Goal: Information Seeking & Learning: Find specific fact

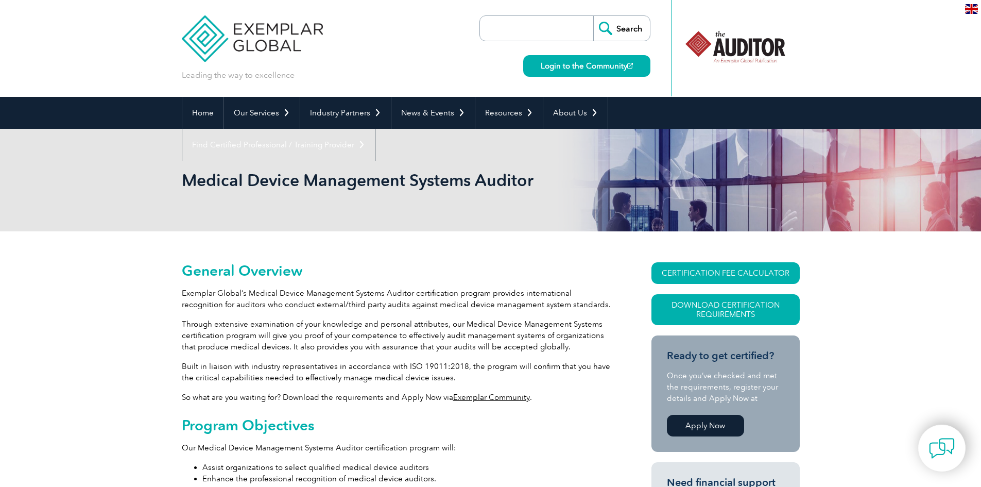
click at [527, 29] on input "search" at bounding box center [539, 28] width 108 height 25
type input "expiration"
click at [593, 16] on input "Search" at bounding box center [621, 28] width 57 height 25
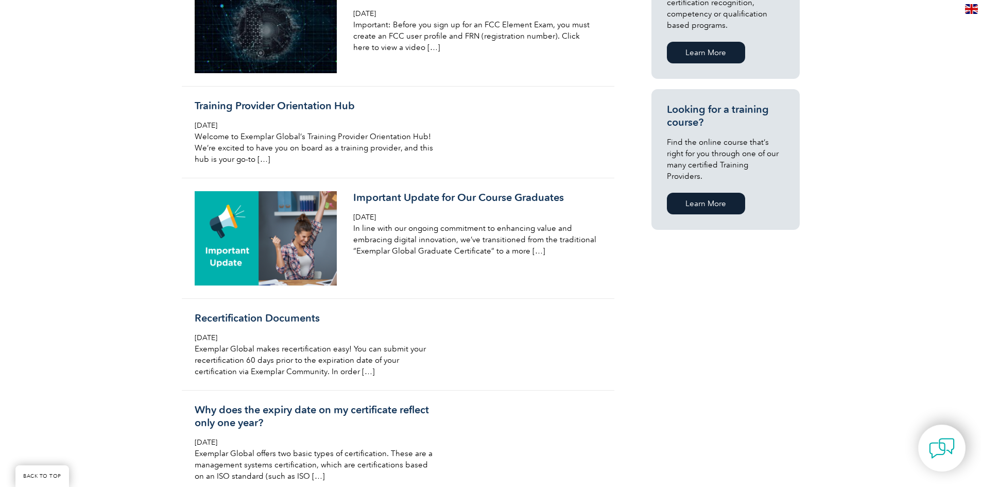
scroll to position [669, 0]
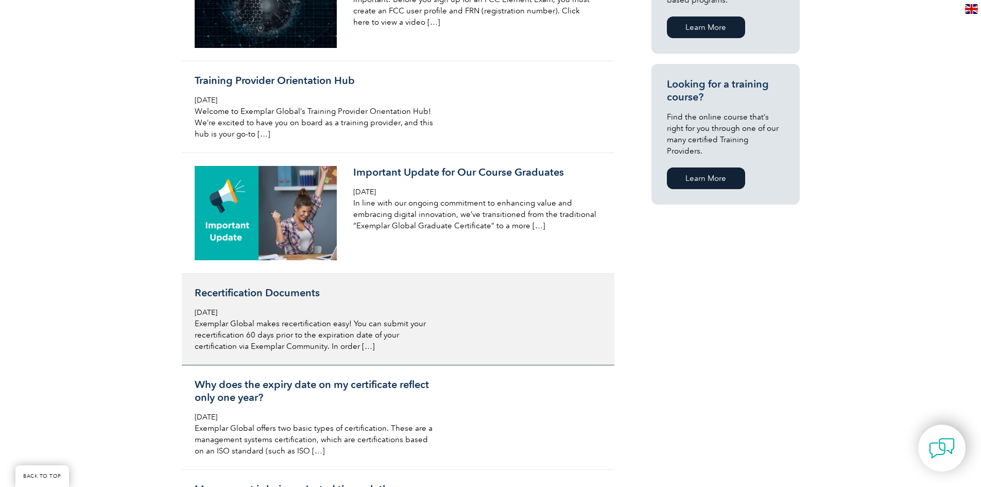
click at [252, 297] on h3 "Recertification Documents" at bounding box center [317, 292] width 244 height 13
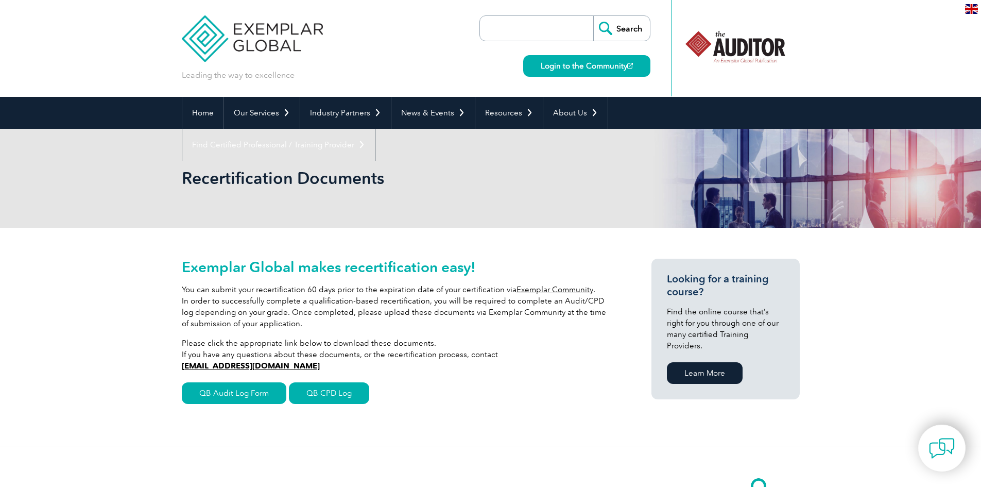
click at [530, 33] on input "search" at bounding box center [539, 28] width 108 height 25
type input "expiry"
click at [593, 16] on input "Search" at bounding box center [621, 28] width 57 height 25
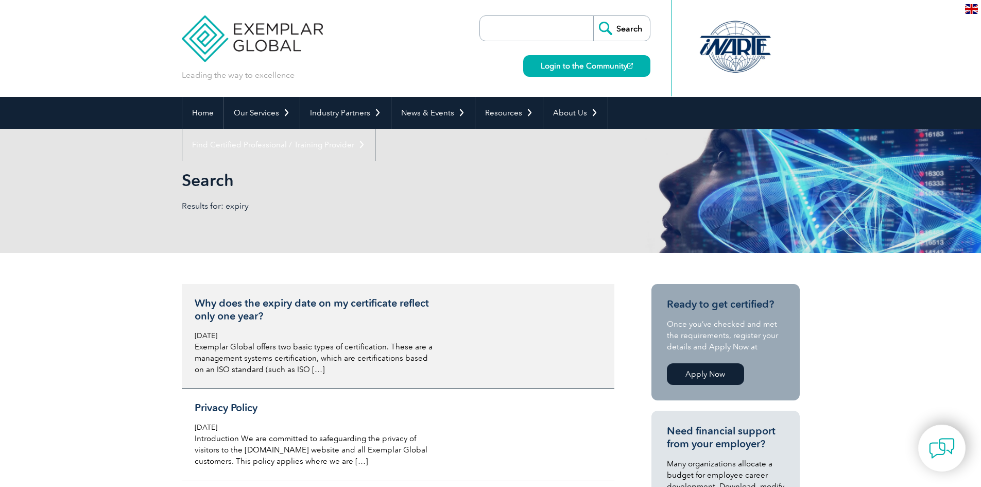
click at [277, 306] on h3 "Why does the expiry date on my certificate reflect only one year?" at bounding box center [317, 310] width 244 height 26
